Goal: Task Accomplishment & Management: Manage account settings

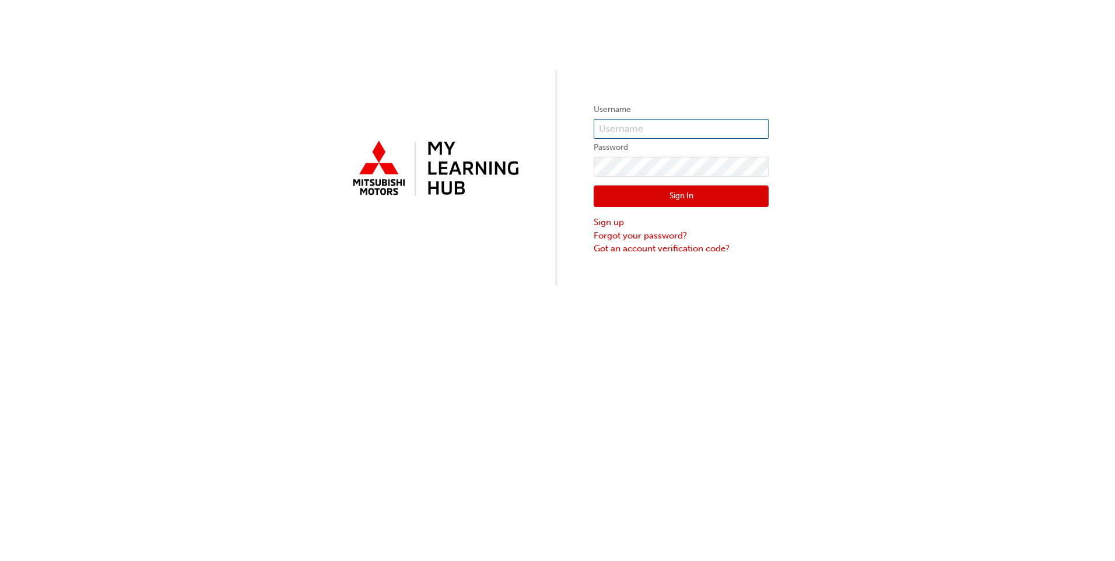
click at [648, 131] on input "text" at bounding box center [681, 129] width 175 height 20
click at [665, 178] on div "Sign In Sign up Forgot your password? Got an account verification code?" at bounding box center [681, 216] width 175 height 79
click at [647, 141] on label "Password" at bounding box center [681, 148] width 175 height 14
click at [648, 134] on input "text" at bounding box center [681, 129] width 175 height 20
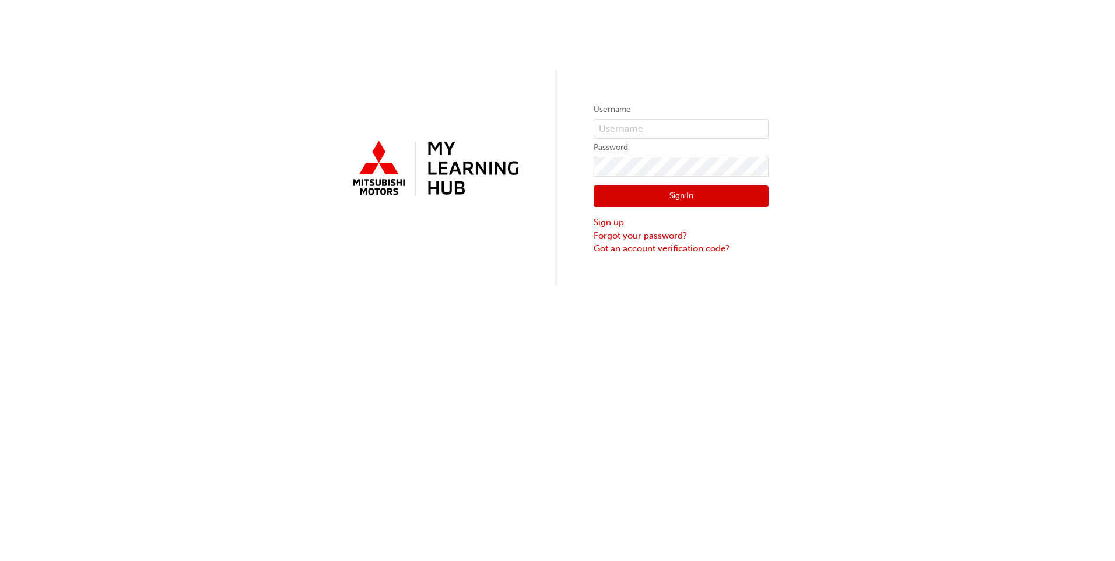
click at [614, 225] on link "Sign up" at bounding box center [681, 222] width 175 height 13
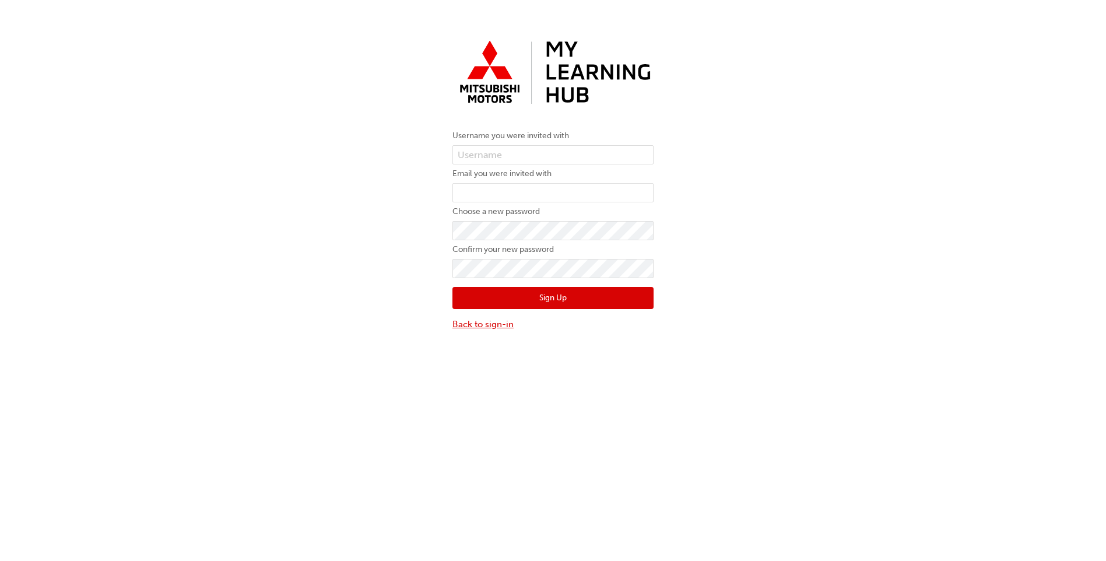
click at [469, 328] on link "Back to sign-in" at bounding box center [552, 324] width 201 height 13
